Goal: Task Accomplishment & Management: Complete application form

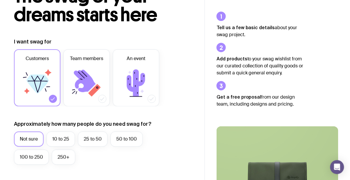
scroll to position [51, 0]
click at [67, 159] on label "250+" at bounding box center [64, 156] width 24 height 15
click at [0, 0] on input "250+" at bounding box center [0, 0] width 0 height 0
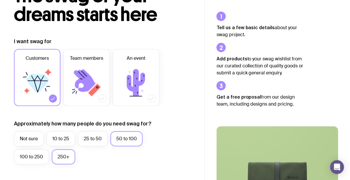
click at [129, 141] on label "50 to 100" at bounding box center [127, 138] width 32 height 15
click at [0, 0] on input "50 to 100" at bounding box center [0, 0] width 0 height 0
click at [97, 141] on label "25 to 50" at bounding box center [93, 138] width 30 height 15
click at [0, 0] on input "25 to 50" at bounding box center [0, 0] width 0 height 0
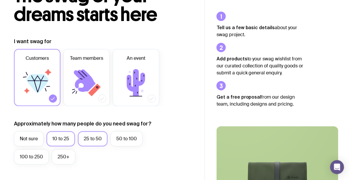
click at [65, 140] on label "10 to 25" at bounding box center [61, 138] width 29 height 15
click at [0, 0] on input "10 to 25" at bounding box center [0, 0] width 0 height 0
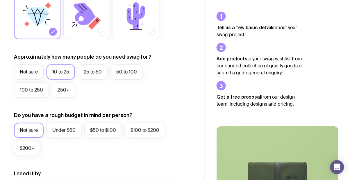
scroll to position [118, 0]
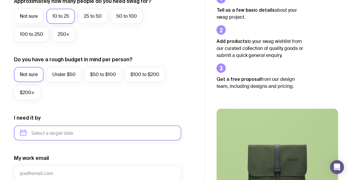
click at [136, 130] on input "text" at bounding box center [98, 132] width 168 height 15
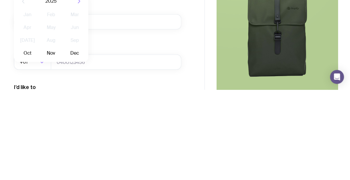
scroll to position [235, 0]
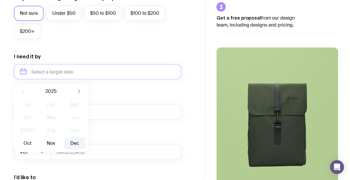
click at [75, 145] on button "Dec" at bounding box center [74, 143] width 21 height 12
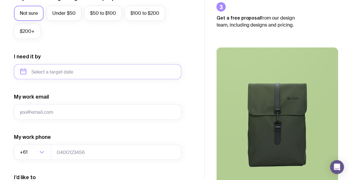
type input "[DATE]"
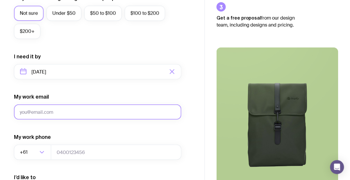
click at [86, 110] on input "My work email" at bounding box center [98, 111] width 168 height 15
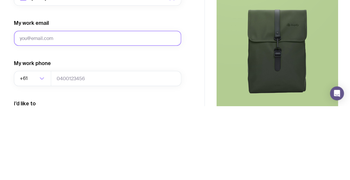
type input "[EMAIL_ADDRESS][DOMAIN_NAME]"
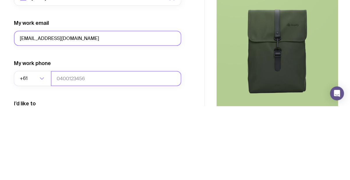
type input "0432431432"
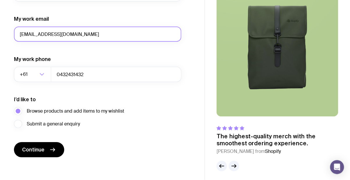
scroll to position [315, 0]
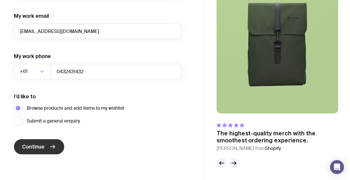
click at [55, 149] on icon "submit" at bounding box center [52, 146] width 7 height 7
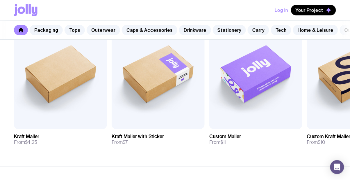
scroll to position [133, 0]
click at [260, 99] on img at bounding box center [255, 73] width 93 height 112
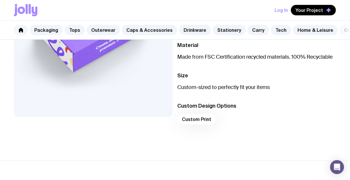
scroll to position [125, 0]
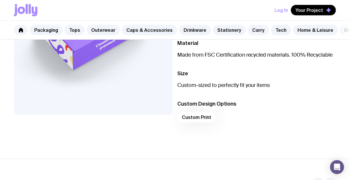
click at [201, 115] on div "Custom Print" at bounding box center [256, 119] width 159 height 14
click at [203, 116] on div "Custom Print" at bounding box center [256, 119] width 159 height 14
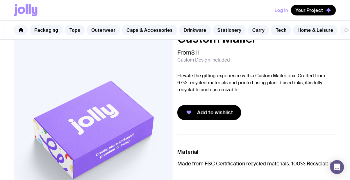
scroll to position [0, 0]
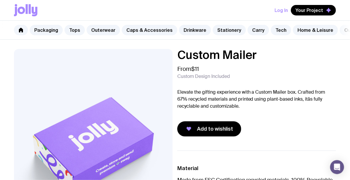
click at [139, 125] on img at bounding box center [93, 144] width 159 height 191
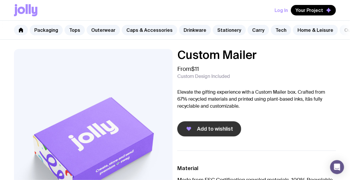
click at [230, 130] on span "Add to wishlist" at bounding box center [215, 128] width 36 height 7
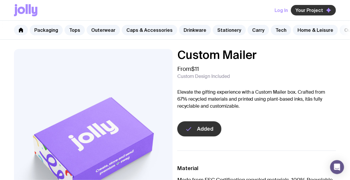
click at [326, 13] on button "Your Project" at bounding box center [313, 10] width 45 height 10
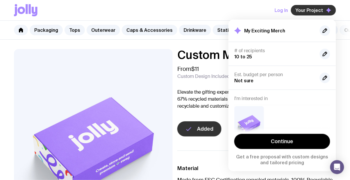
scroll to position [14, 0]
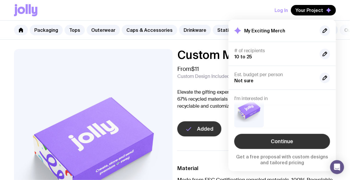
click at [287, 141] on link "Continue" at bounding box center [283, 141] width 96 height 15
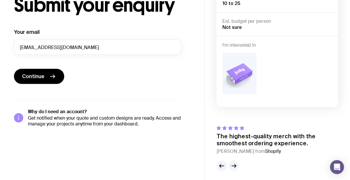
scroll to position [44, 0]
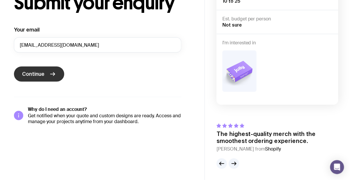
click at [55, 72] on icon "submit" at bounding box center [52, 73] width 7 height 7
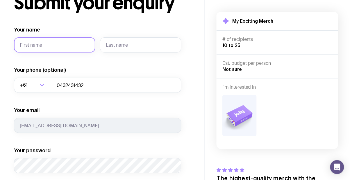
click at [70, 46] on input "Your name" at bounding box center [54, 44] width 81 height 15
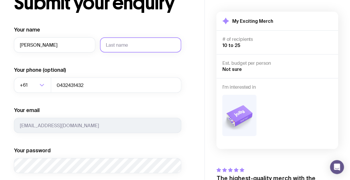
type input "Quinn"
click at [137, 45] on input "text" at bounding box center [140, 44] width 81 height 15
type input "Maclannan"
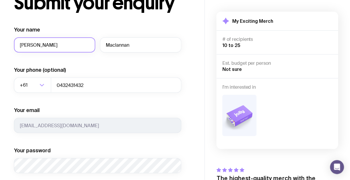
click at [57, 45] on input "Quinn" at bounding box center [54, 44] width 81 height 15
type input "Q"
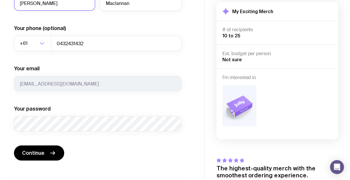
scroll to position [86, 0]
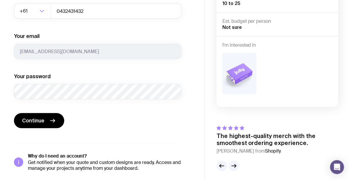
type input "Jacinta"
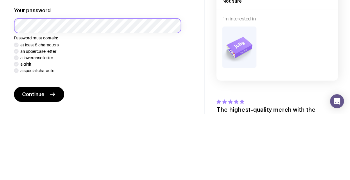
scroll to position [118, 0]
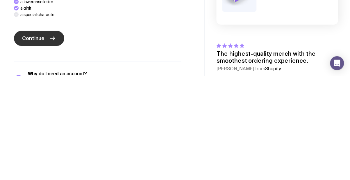
click at [46, 142] on button "Continue" at bounding box center [39, 141] width 50 height 15
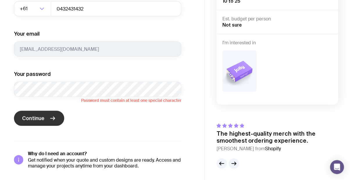
scroll to position [121, 0]
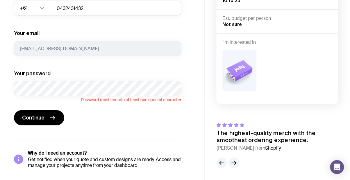
click at [158, 101] on span "Password must contain at least one special character" at bounding box center [98, 99] width 168 height 6
click at [109, 166] on p "Get notified when your quote and custom designs are ready. Access and manage yo…" at bounding box center [105, 162] width 154 height 12
click at [168, 134] on div "Your name Jacinta Maclannan Your phone (optional) +61 Loading... 0432431432 You…" at bounding box center [98, 58] width 168 height 219
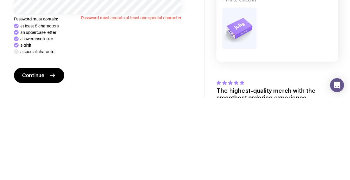
click at [21, 135] on p "a special character" at bounding box center [37, 133] width 35 height 5
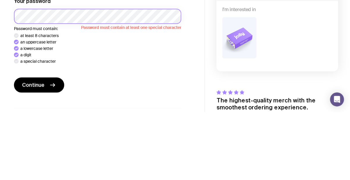
scroll to position [126, 0]
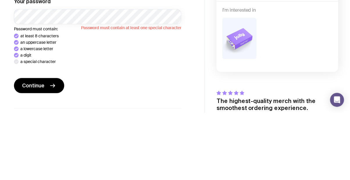
click at [16, 126] on ul "at least 8 characters an uppercase letter a lowercase letter a digit a special …" at bounding box center [98, 116] width 168 height 30
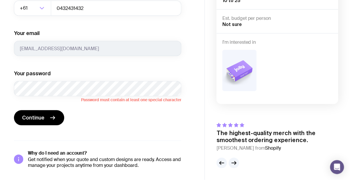
scroll to position [120, 0]
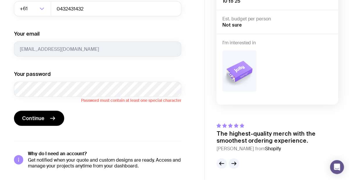
click at [23, 157] on div "Why do I need an account? Get notified when your quote and custom designs are r…" at bounding box center [98, 159] width 168 height 18
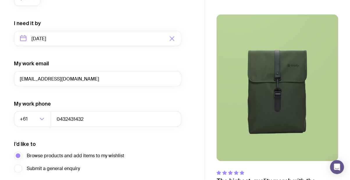
scroll to position [296, 0]
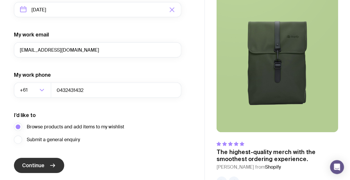
click at [61, 169] on button "Continue" at bounding box center [39, 164] width 50 height 15
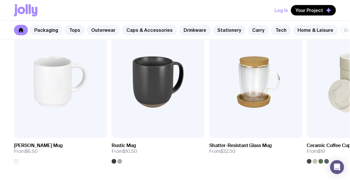
scroll to position [881, 0]
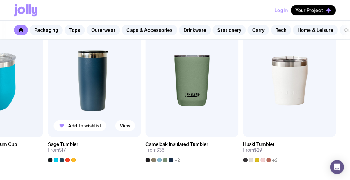
click at [70, 88] on img at bounding box center [94, 81] width 93 height 112
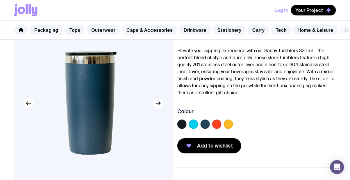
scroll to position [42, 0]
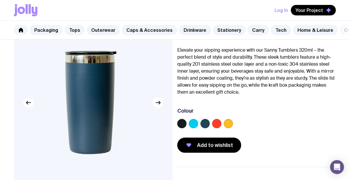
click at [196, 125] on label at bounding box center [193, 123] width 9 height 9
click at [0, 0] on input "radio" at bounding box center [0, 0] width 0 height 0
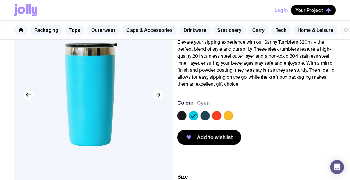
scroll to position [50, 0]
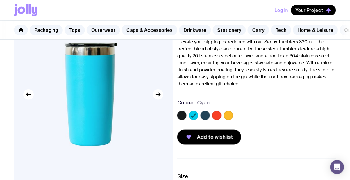
click at [231, 116] on label at bounding box center [228, 115] width 9 height 9
click at [0, 0] on input "radio" at bounding box center [0, 0] width 0 height 0
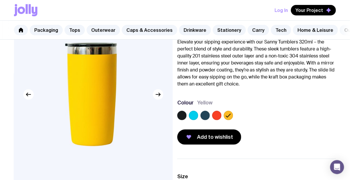
click at [216, 115] on label at bounding box center [216, 115] width 9 height 9
click at [0, 0] on input "radio" at bounding box center [0, 0] width 0 height 0
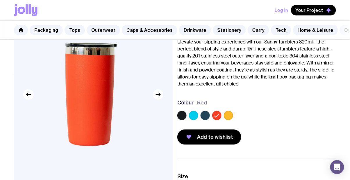
click at [201, 113] on label at bounding box center [205, 115] width 9 height 9
click at [0, 0] on input "radio" at bounding box center [0, 0] width 0 height 0
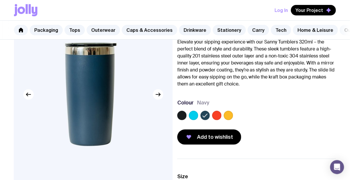
click at [184, 118] on label at bounding box center [181, 115] width 9 height 9
click at [0, 0] on input "radio" at bounding box center [0, 0] width 0 height 0
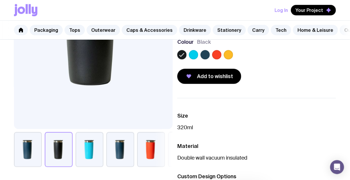
scroll to position [111, 0]
click at [86, 149] on button "button" at bounding box center [90, 149] width 28 height 35
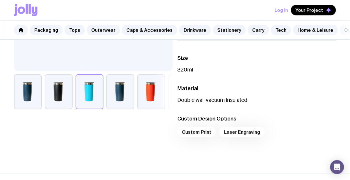
scroll to position [168, 0]
click at [203, 133] on div "Custom Print Laser Engraving" at bounding box center [256, 134] width 159 height 14
click at [200, 132] on div "Custom Print Laser Engraving" at bounding box center [256, 134] width 159 height 14
click at [203, 134] on div "Custom Print Laser Engraving" at bounding box center [256, 134] width 159 height 14
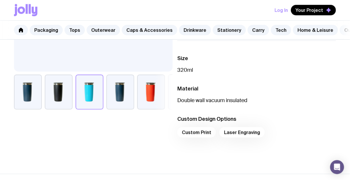
click at [205, 133] on div "Custom Print Laser Engraving" at bounding box center [256, 134] width 159 height 14
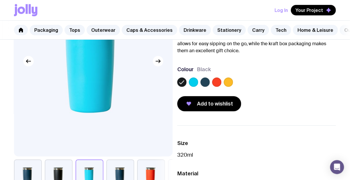
scroll to position [0, 0]
